Goal: Information Seeking & Learning: Learn about a topic

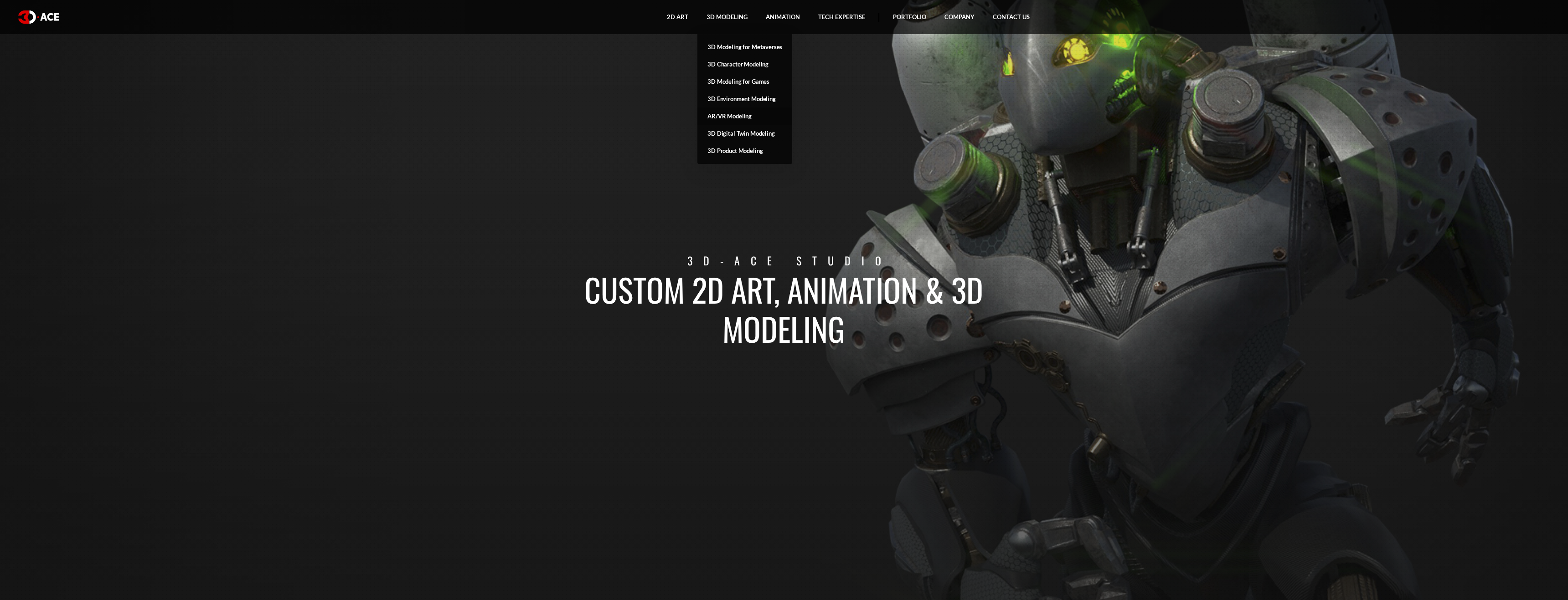
click at [737, 117] on link "AR/VR Modeling" at bounding box center [744, 116] width 94 height 18
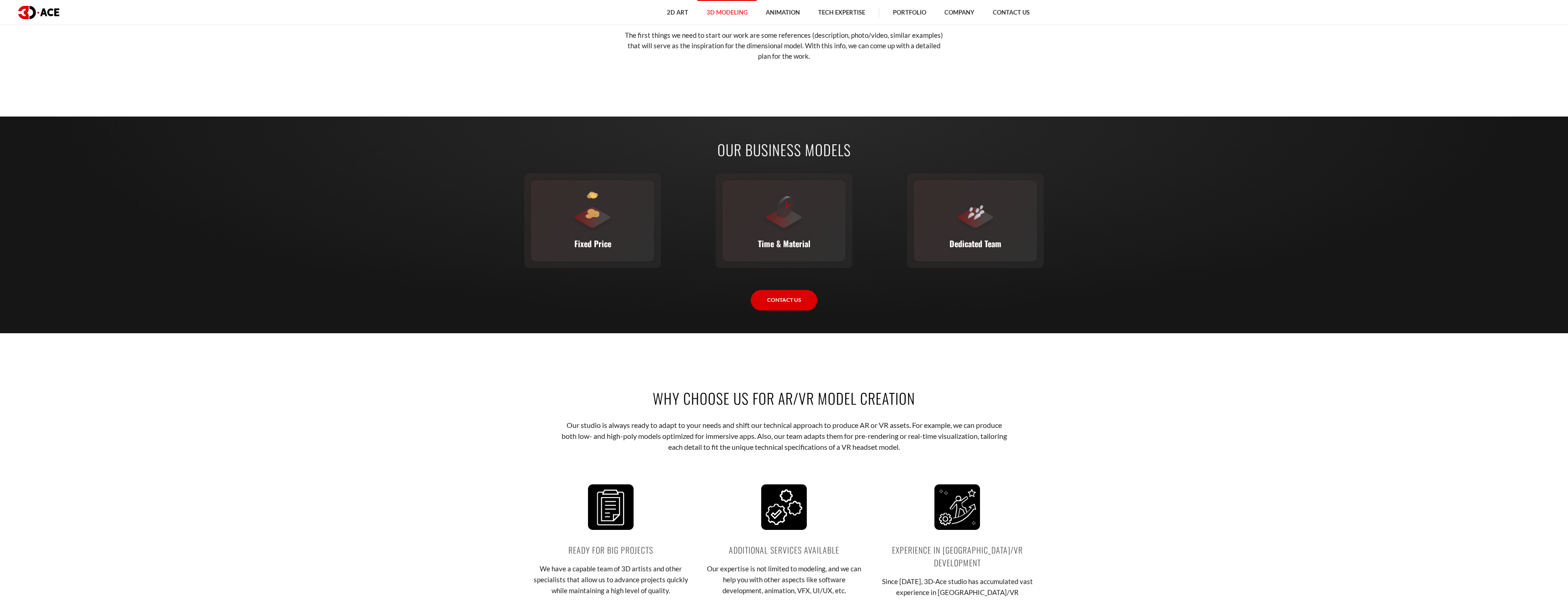
scroll to position [1604, 0]
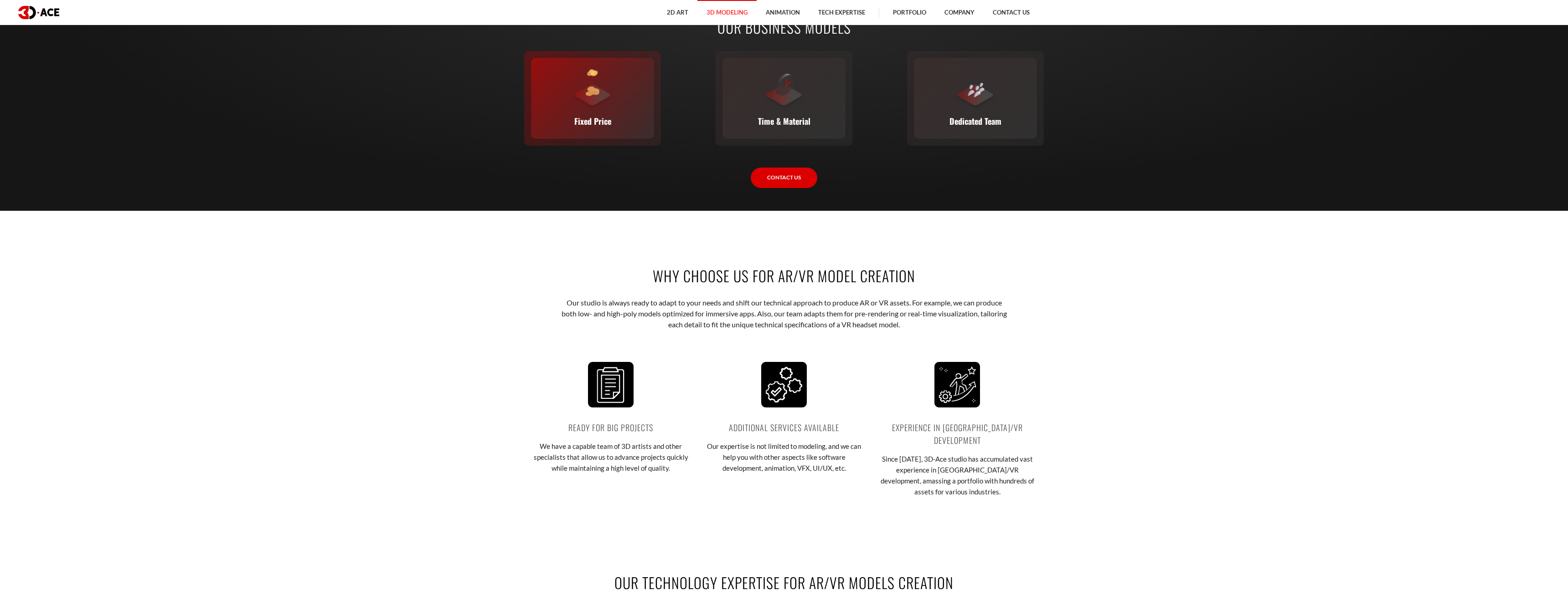
click at [597, 124] on div "Fixed Price You set the budget, we stick to it. The full scope, requirements, t…" at bounding box center [592, 98] width 123 height 81
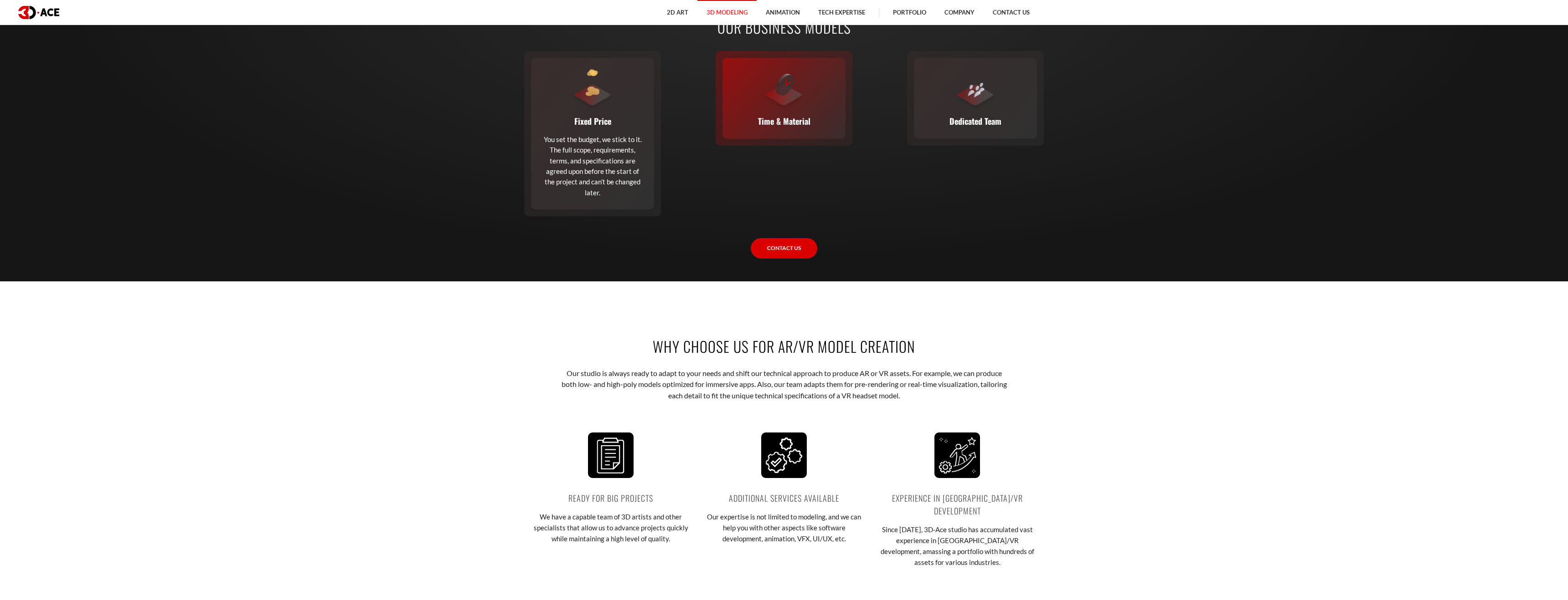
click at [797, 110] on div at bounding box center [784, 90] width 41 height 41
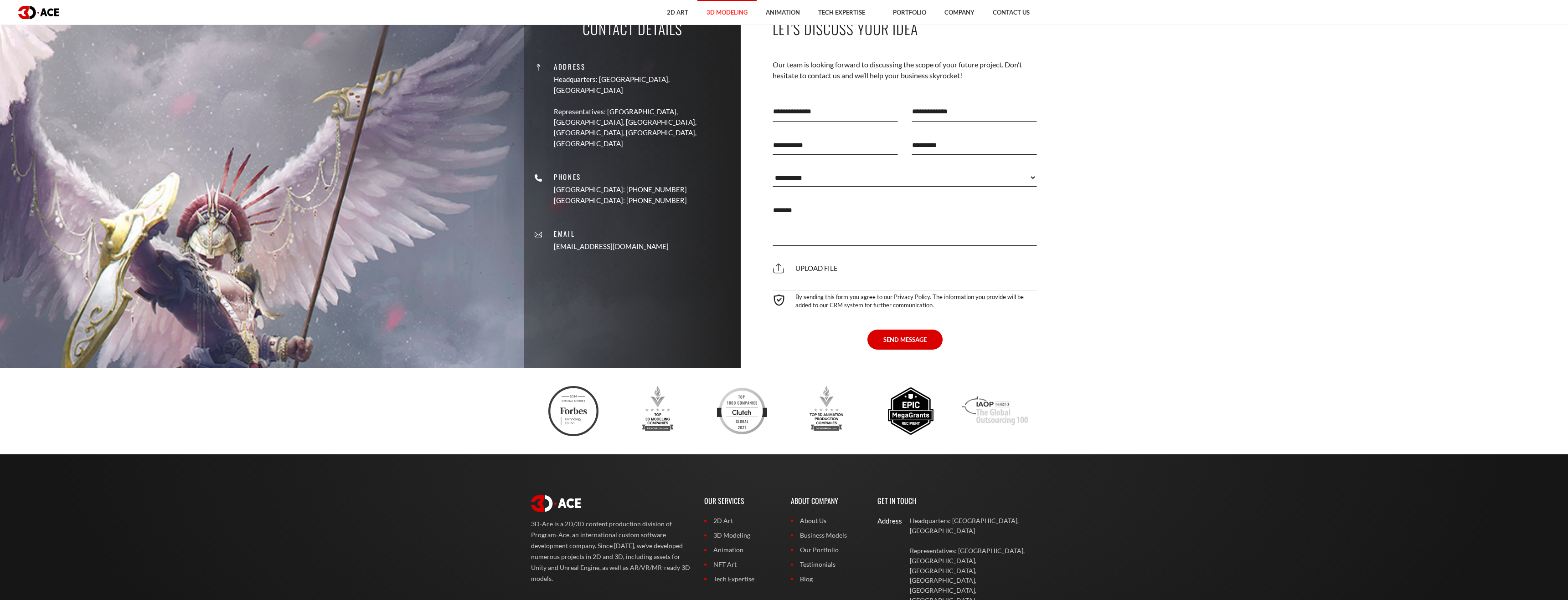
scroll to position [3346, 0]
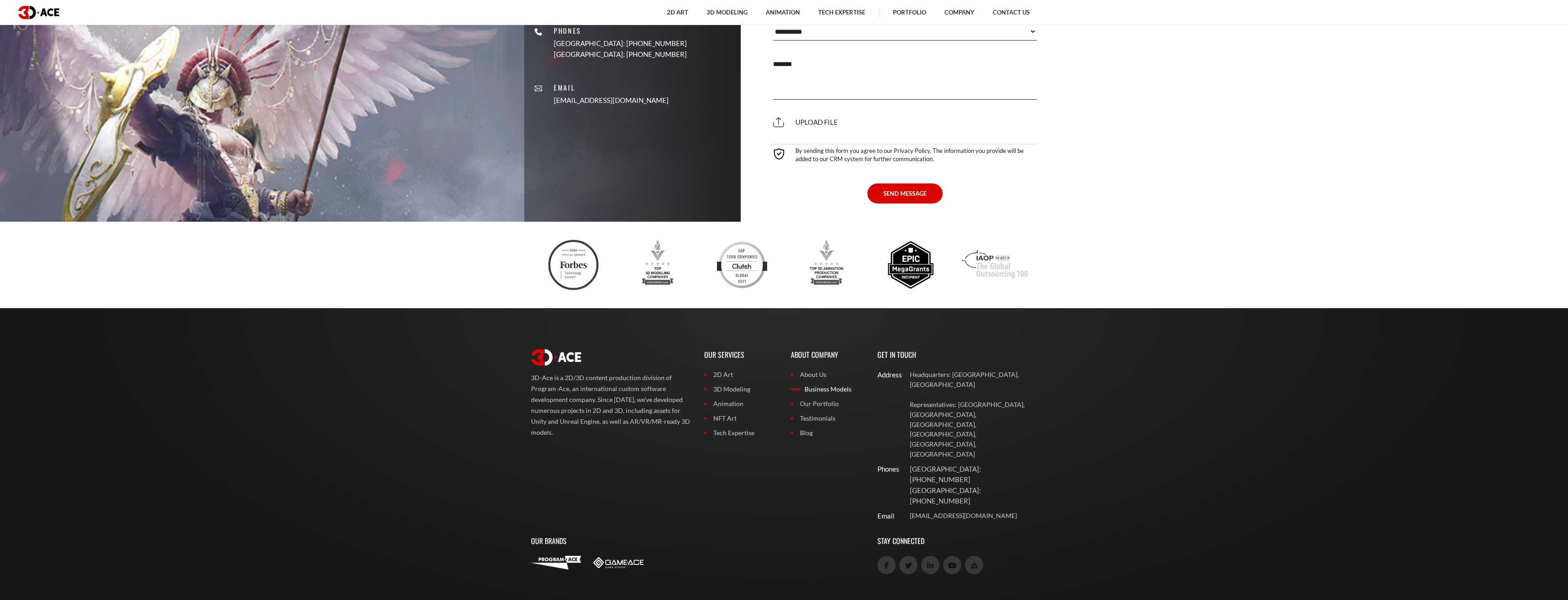
click at [823, 394] on link "Business Models" at bounding box center [827, 389] width 73 height 10
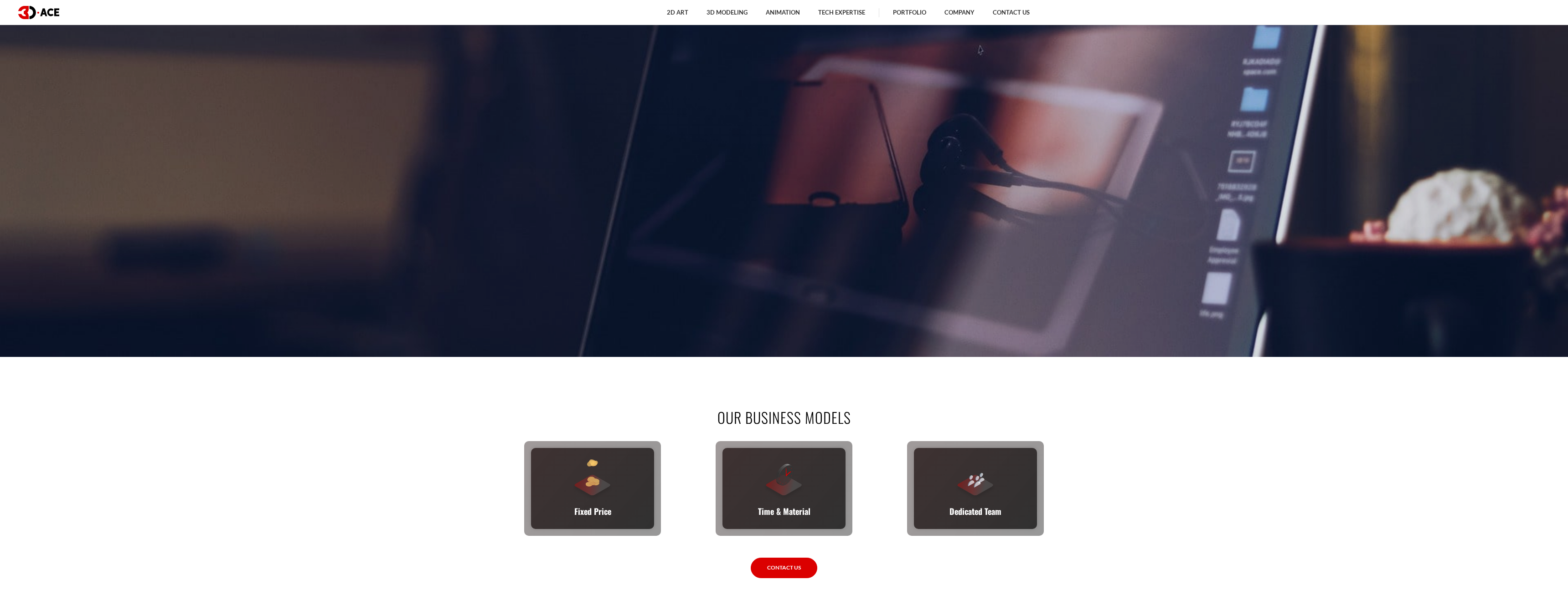
scroll to position [196, 0]
